Goal: Transaction & Acquisition: Obtain resource

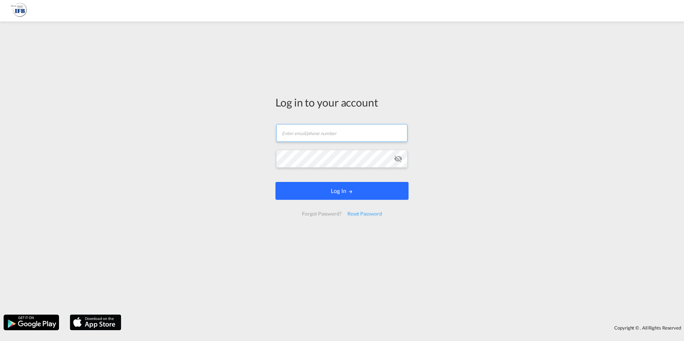
type input "[PERSON_NAME][EMAIL_ADDRESS][DOMAIN_NAME]"
click at [344, 193] on button "Log In" at bounding box center [341, 191] width 133 height 18
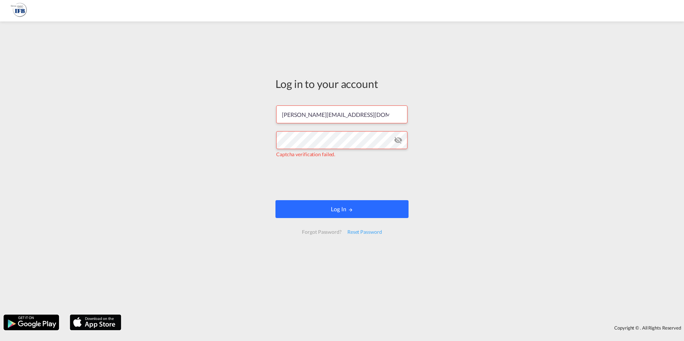
click at [347, 203] on button "Log In" at bounding box center [341, 209] width 133 height 18
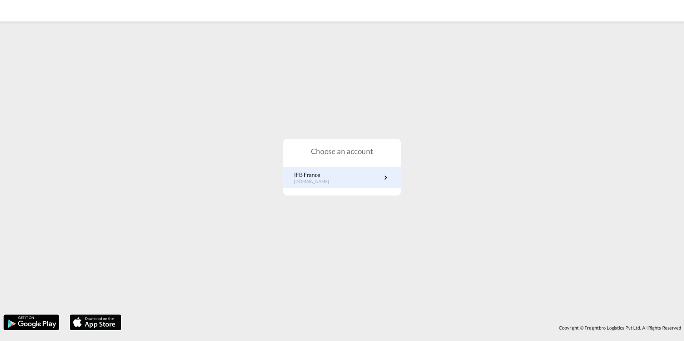
click at [305, 177] on p "IFB France" at bounding box center [315, 175] width 42 height 8
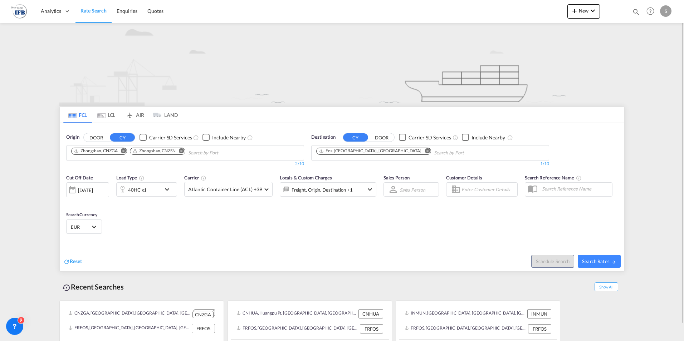
click at [124, 151] on md-icon "Remove" at bounding box center [123, 150] width 5 height 5
click at [126, 152] on md-icon "Remove" at bounding box center [122, 150] width 5 height 5
click at [107, 155] on body "Analytics Reports Rate Search Enquiries Quotes Analytics Reports" at bounding box center [342, 170] width 684 height 341
click at [94, 154] on input "yantin" at bounding box center [105, 152] width 68 height 11
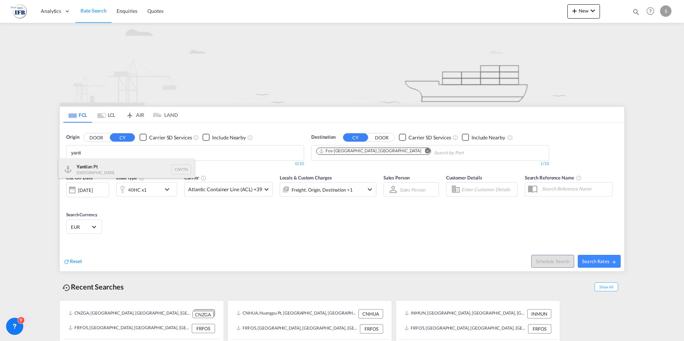
type input "yanti"
click at [78, 167] on div "Yanti an Pt China CNYTN" at bounding box center [127, 169] width 136 height 21
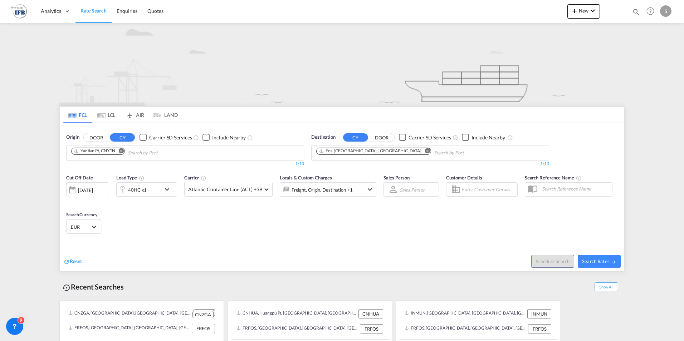
drag, startPoint x: 152, startPoint y: 152, endPoint x: 166, endPoint y: 174, distance: 26.2
click at [166, 174] on body "Analytics Reports Rate Search Enquiries Quotes Analytics Reports" at bounding box center [342, 170] width 684 height 341
type input "sheko"
click at [158, 168] on div "Sheko u Pt China CNSHK" at bounding box center [184, 169] width 136 height 21
click at [424, 150] on md-icon "Remove" at bounding box center [426, 150] width 5 height 5
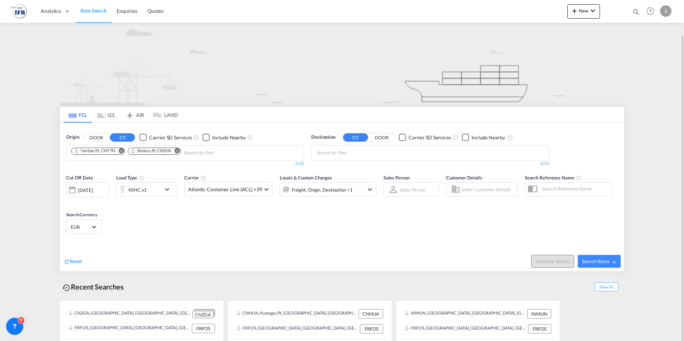
scroll to position [18, 0]
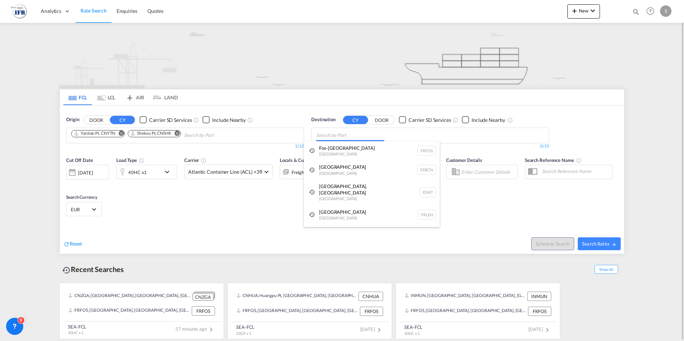
click at [359, 136] on body "Analytics Reports Rate Search Enquiries Quotes Analytics Reports" at bounding box center [342, 170] width 684 height 341
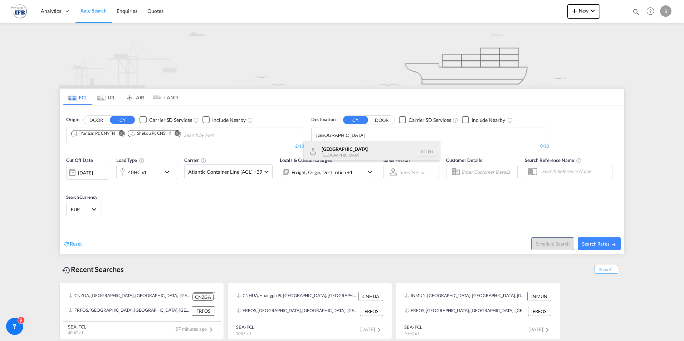
type input "le havre"
drag, startPoint x: 360, startPoint y: 146, endPoint x: 356, endPoint y: 150, distance: 5.3
click at [358, 146] on div "Le Havre France FRLEH" at bounding box center [372, 151] width 136 height 21
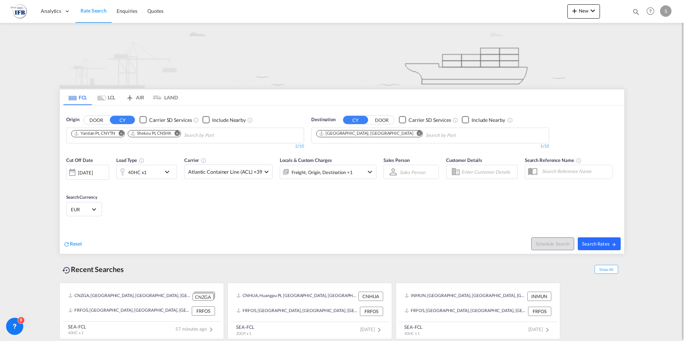
click at [599, 245] on span "Search Rates" at bounding box center [599, 244] width 34 height 6
type input "CNYTN,CNSHK to FRLEH / 29 Sep 2025"
